Goal: Navigation & Orientation: Find specific page/section

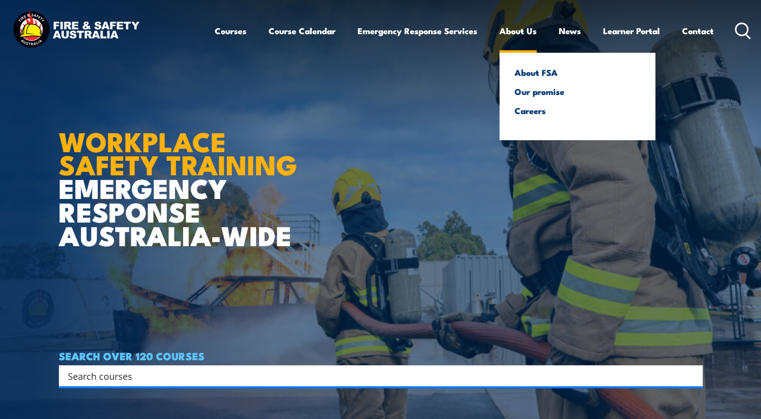
click at [527, 33] on link "About Us" at bounding box center [517, 31] width 37 height 27
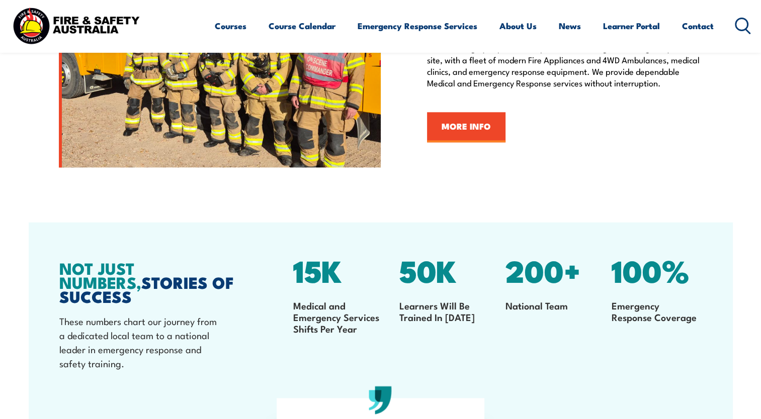
scroll to position [1185, 0]
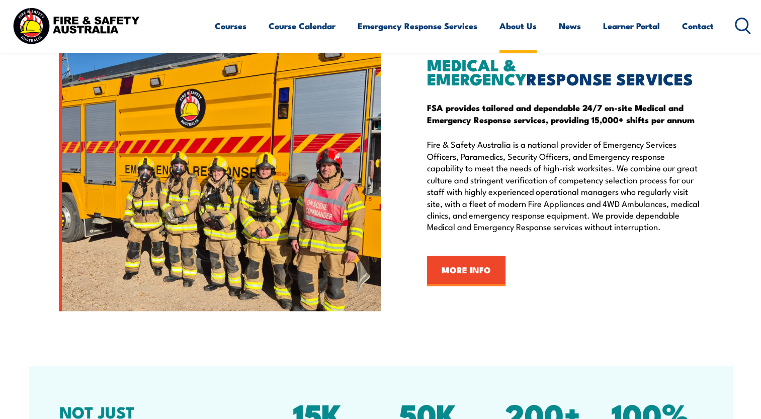
click at [521, 29] on link "About Us" at bounding box center [517, 26] width 37 height 27
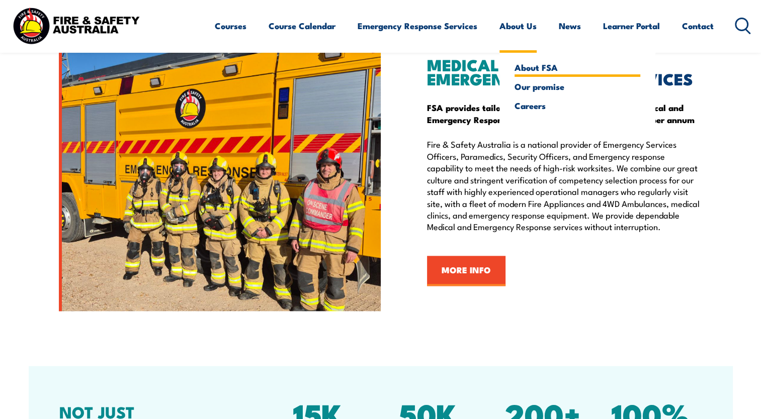
click at [542, 67] on link "About FSA" at bounding box center [578, 67] width 126 height 9
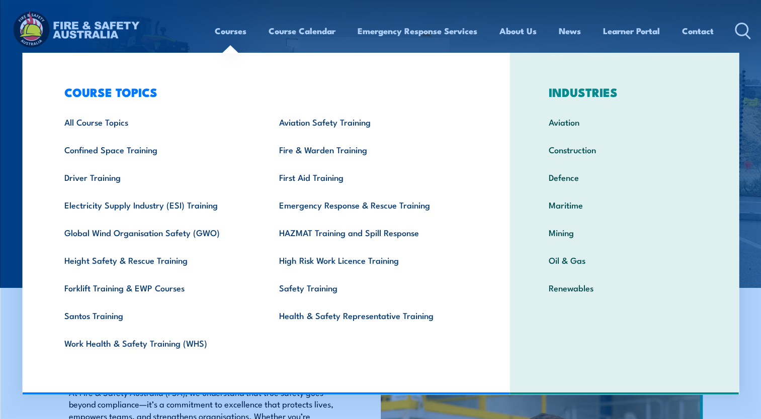
click at [225, 29] on link "Courses" at bounding box center [231, 31] width 32 height 27
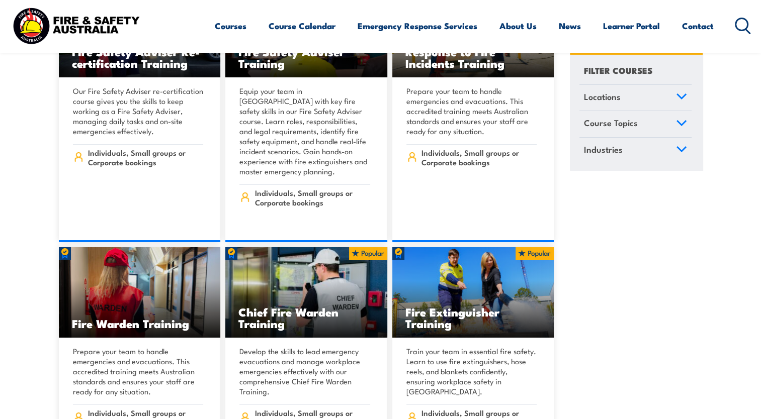
scroll to position [11754, 0]
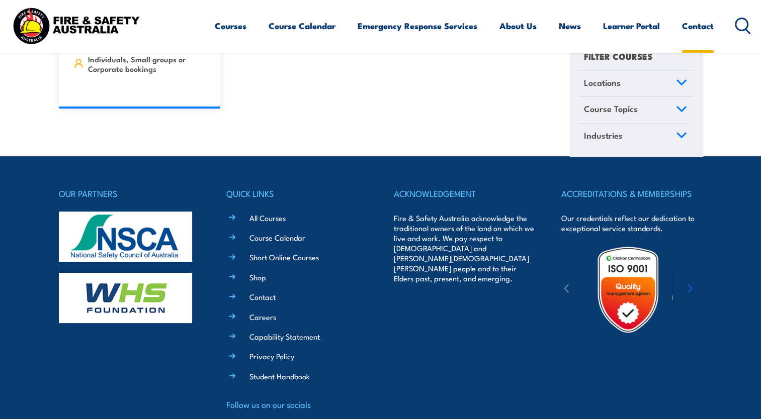
click at [703, 24] on link "Contact" at bounding box center [698, 26] width 32 height 27
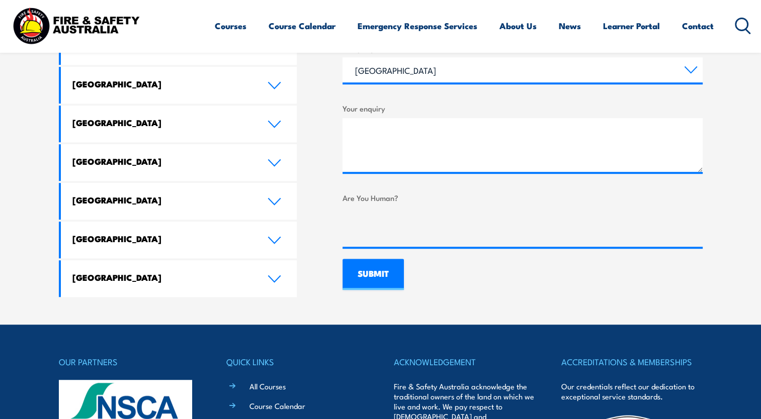
scroll to position [468, 0]
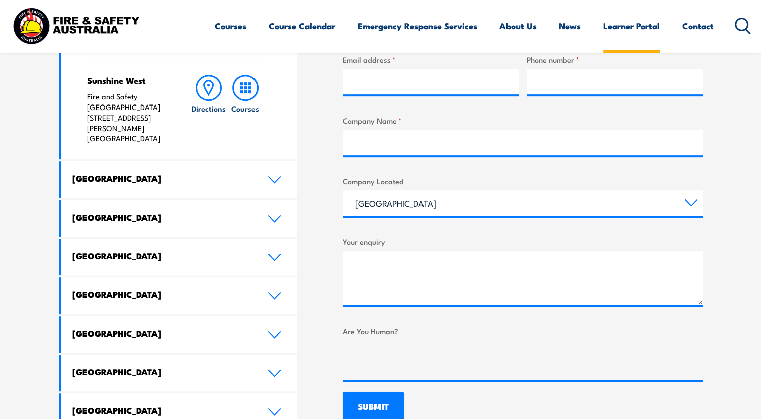
click at [622, 26] on link "Learner Portal" at bounding box center [631, 26] width 57 height 27
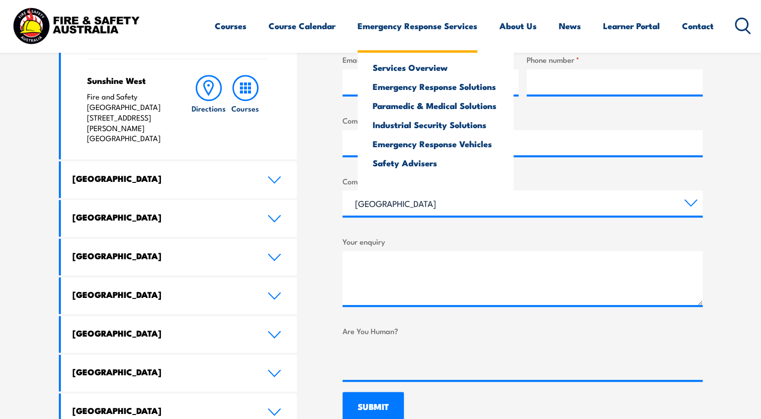
click at [434, 25] on link "Emergency Response Services" at bounding box center [418, 26] width 120 height 27
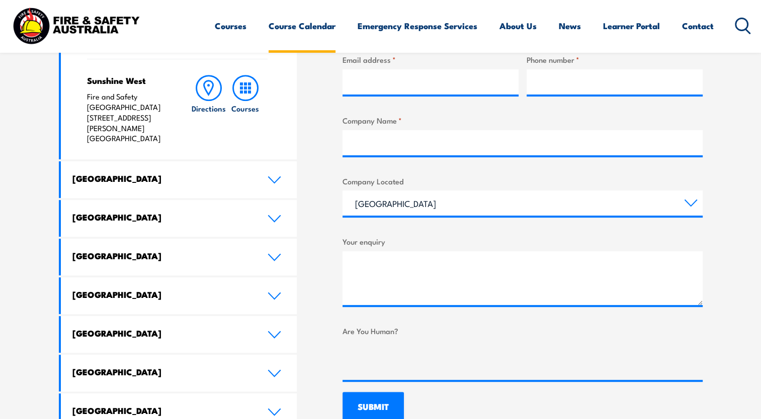
click at [287, 29] on link "Course Calendar" at bounding box center [302, 26] width 67 height 27
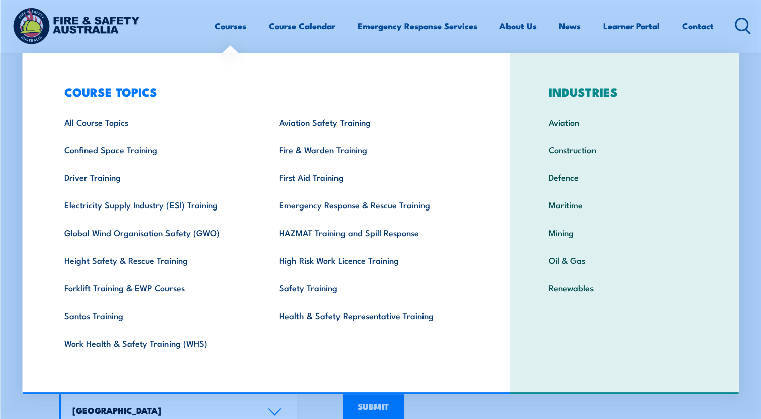
click at [234, 25] on link "Courses" at bounding box center [231, 26] width 32 height 27
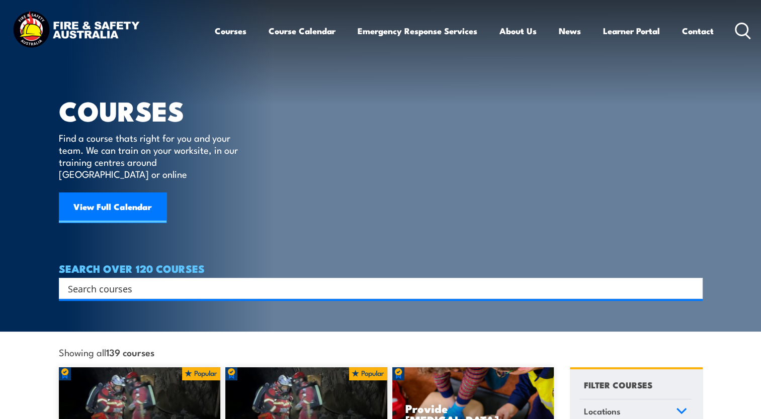
click at [94, 31] on img at bounding box center [76, 30] width 132 height 43
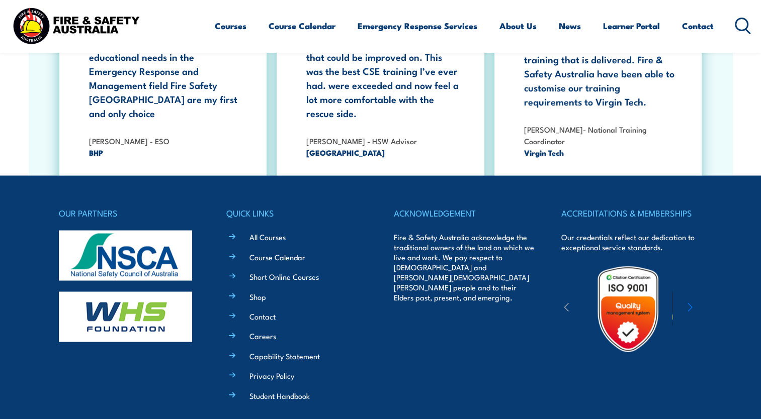
scroll to position [1839, 0]
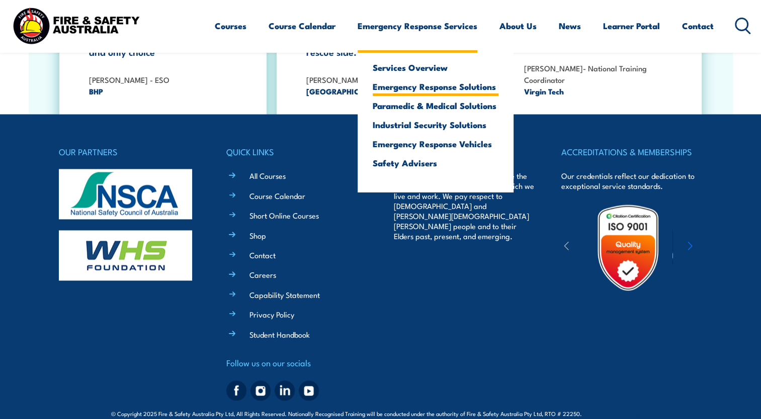
click at [426, 85] on link "Emergency Response Solutions" at bounding box center [436, 86] width 126 height 9
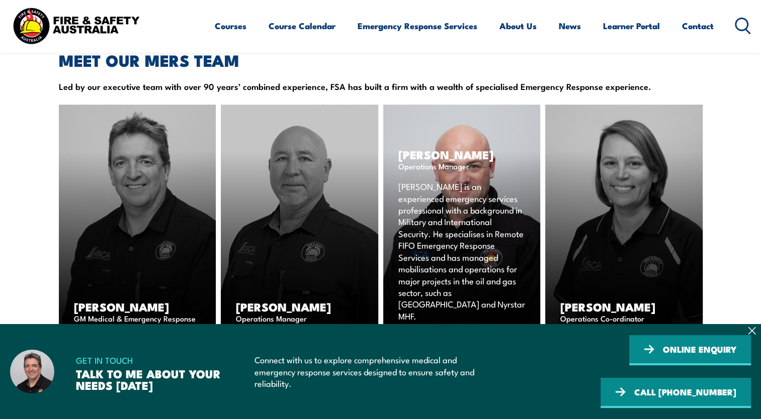
scroll to position [1311, 0]
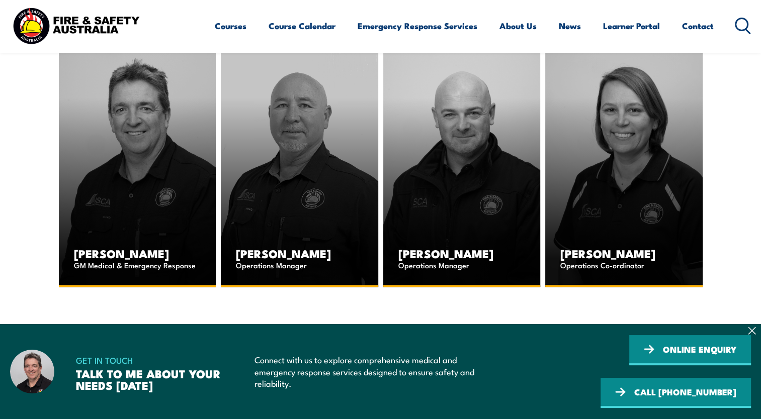
click at [753, 328] on icon at bounding box center [752, 331] width 8 height 8
